Goal: Transaction & Acquisition: Purchase product/service

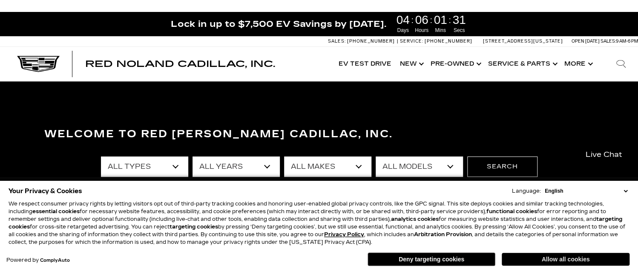
click at [564, 260] on button "Allow all cookies" at bounding box center [566, 259] width 128 height 13
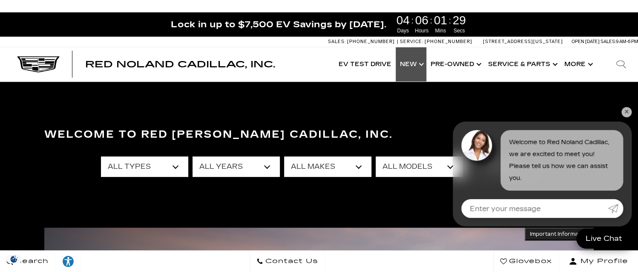
click at [416, 64] on link "Show New" at bounding box center [411, 64] width 31 height 34
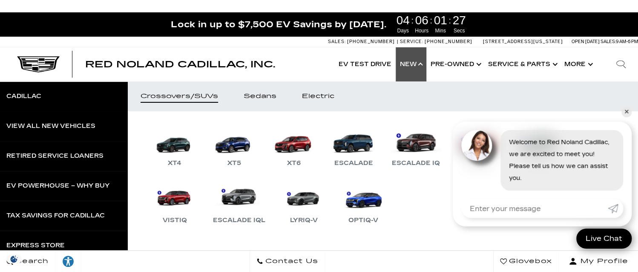
click at [626, 110] on link "✕" at bounding box center [626, 112] width 10 height 10
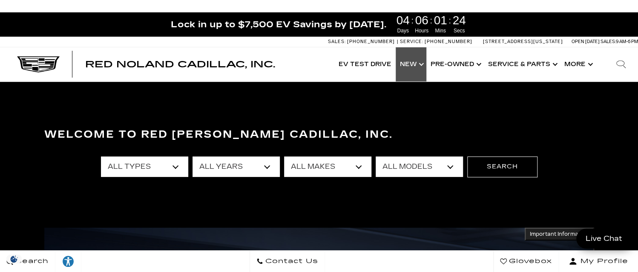
click at [405, 64] on link "Show New" at bounding box center [411, 64] width 31 height 34
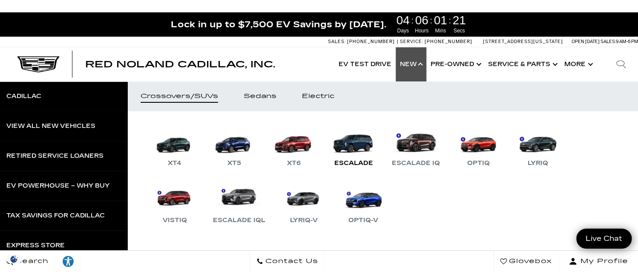
click at [361, 146] on link "Escalade" at bounding box center [353, 146] width 51 height 44
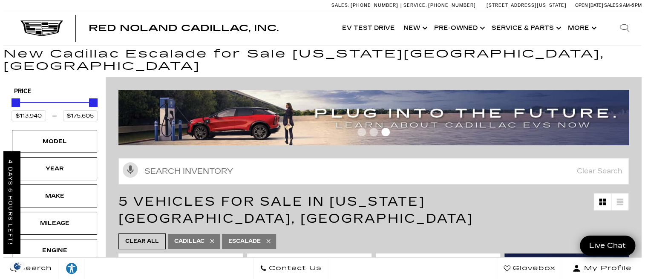
scroll to position [15, 0]
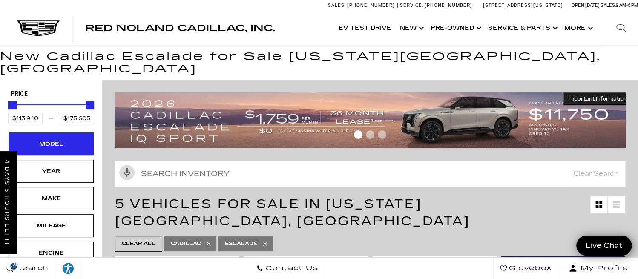
click at [68, 132] on div "Model" at bounding box center [51, 143] width 85 height 23
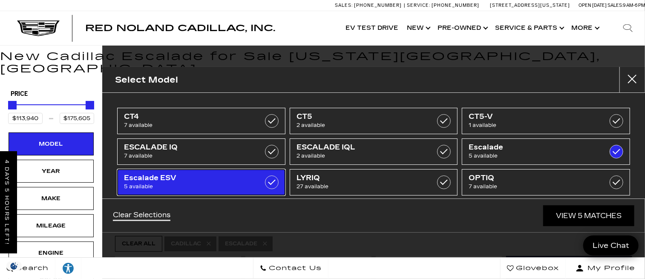
click at [241, 181] on span "Escalade ESV" at bounding box center [189, 178] width 131 height 9
type input "$179,434"
checkbox input "true"
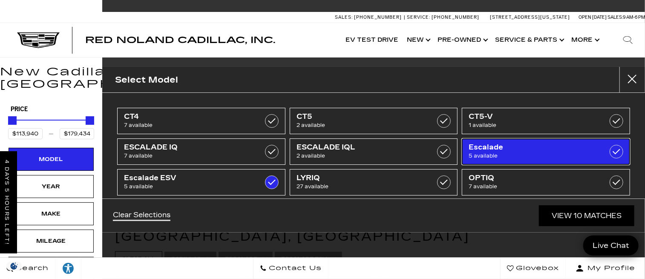
click at [497, 151] on span "Escalade" at bounding box center [534, 147] width 131 height 9
type input "$118,829"
checkbox input "false"
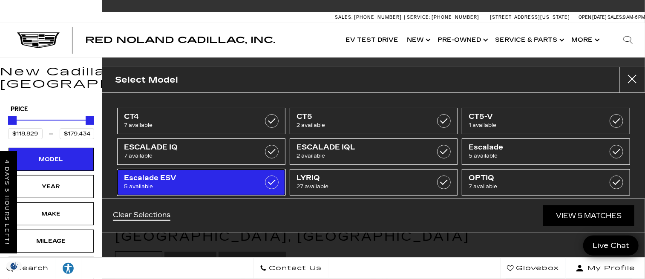
click at [213, 184] on span "5 available" at bounding box center [189, 186] width 131 height 9
type input "$44,684"
checkbox input "false"
click at [231, 182] on span "5 available" at bounding box center [189, 186] width 131 height 9
type input "$118,829"
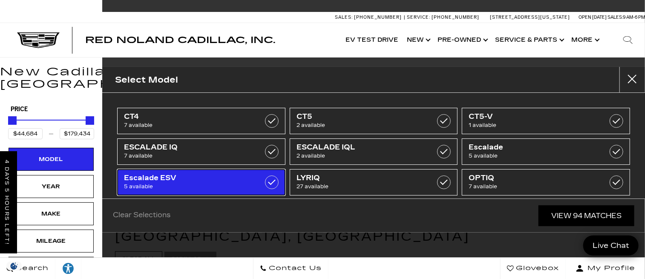
checkbox input "true"
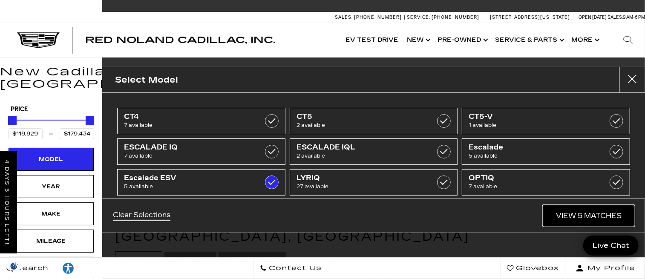
click at [587, 218] on link "View 5 Matches" at bounding box center [588, 215] width 91 height 21
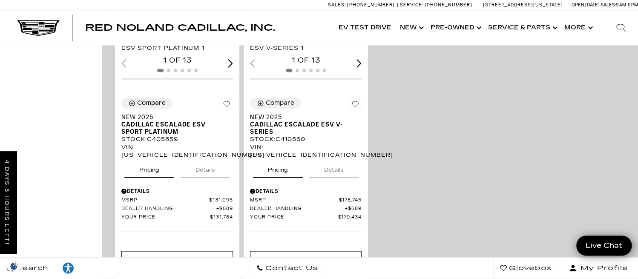
scroll to position [540, 0]
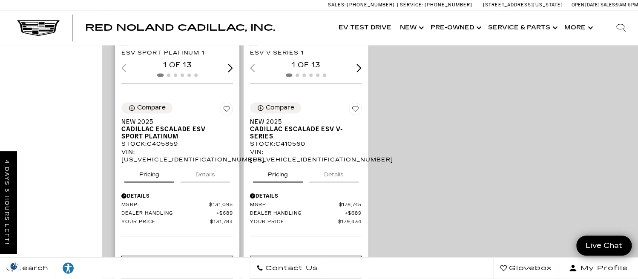
click at [151, 56] on img "1 / 2" at bounding box center [177, 47] width 113 height 19
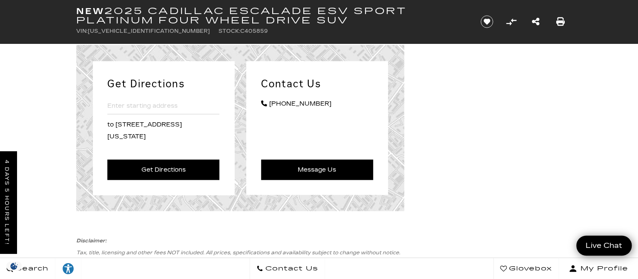
scroll to position [4018, 0]
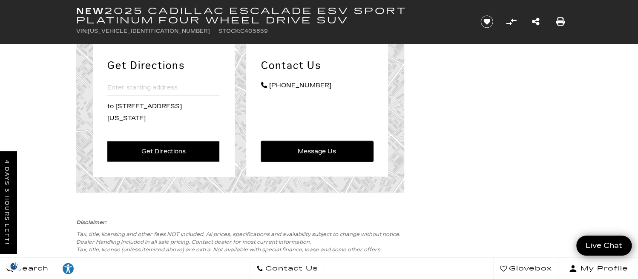
click at [327, 162] on link "Message Us" at bounding box center [317, 151] width 112 height 20
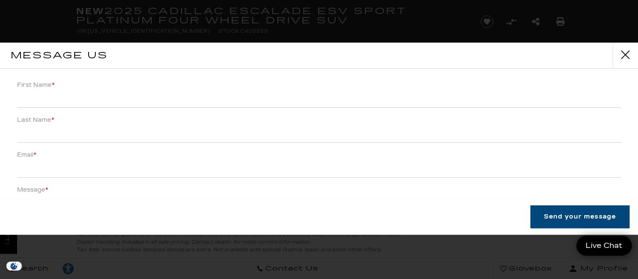
scroll to position [4009, 0]
click at [633, 54] on button "close" at bounding box center [632, 56] width 26 height 26
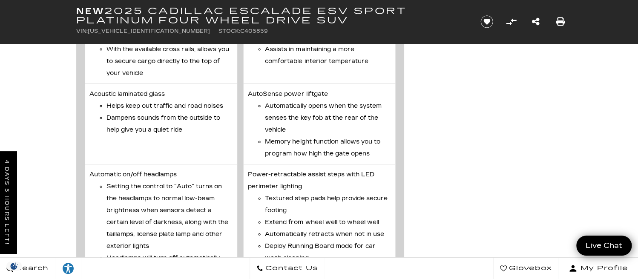
scroll to position [3220, 0]
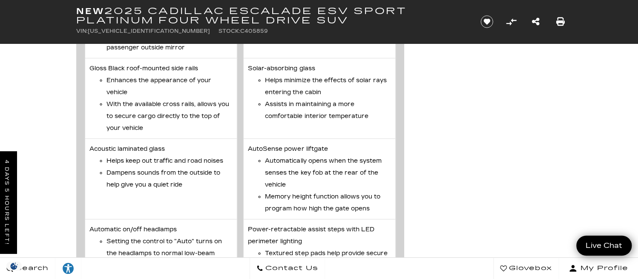
drag, startPoint x: 637, startPoint y: 194, endPoint x: 640, endPoint y: 187, distance: 8.2
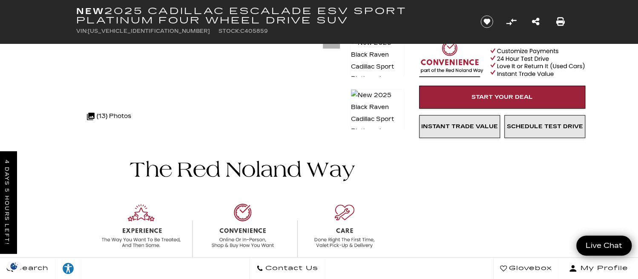
scroll to position [138, 0]
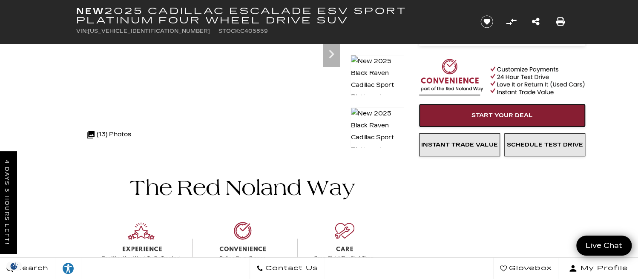
click at [503, 116] on span "Start Your Deal" at bounding box center [501, 115] width 61 height 7
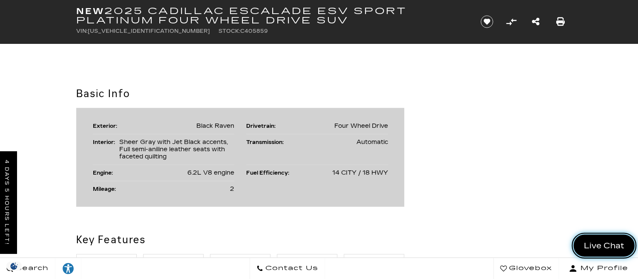
click at [611, 245] on span "Live Chat" at bounding box center [604, 245] width 50 height 11
